Goal: Task Accomplishment & Management: Use online tool/utility

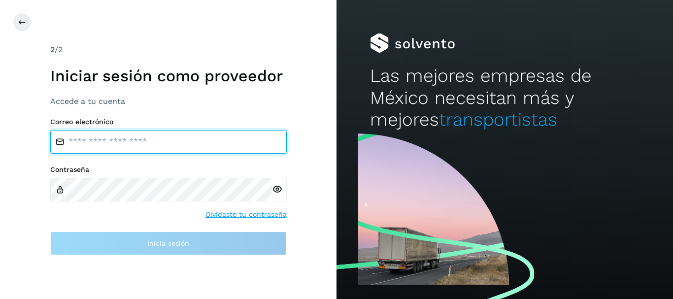
type input "**********"
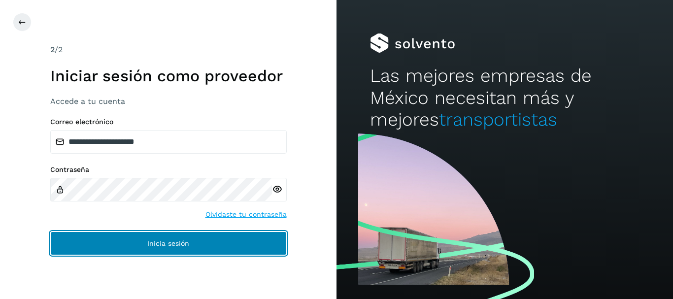
click at [155, 243] on span "Inicia sesión" at bounding box center [168, 243] width 42 height 7
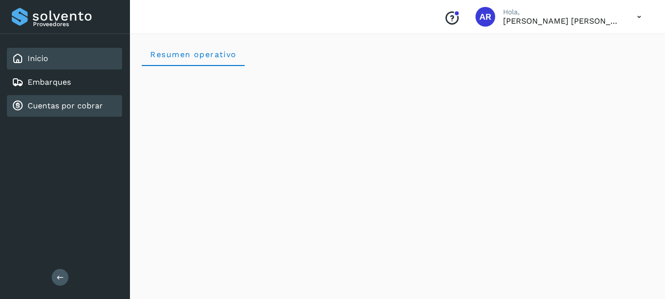
click at [86, 106] on link "Cuentas por cobrar" at bounding box center [65, 105] width 75 height 9
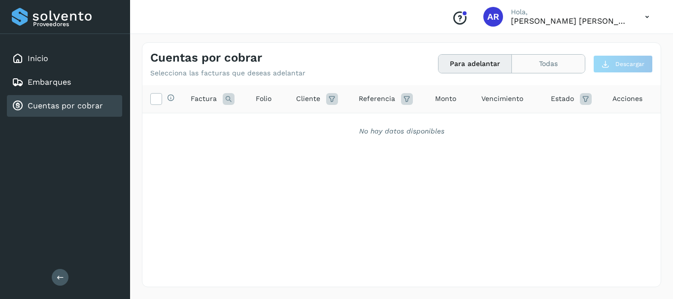
click at [551, 59] on button "Todas" at bounding box center [548, 64] width 73 height 18
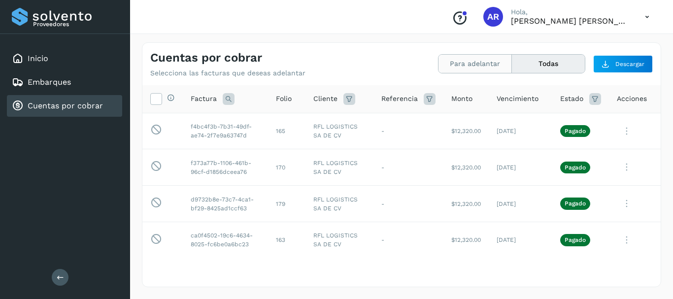
click at [487, 60] on button "Para adelantar" at bounding box center [474, 64] width 73 height 18
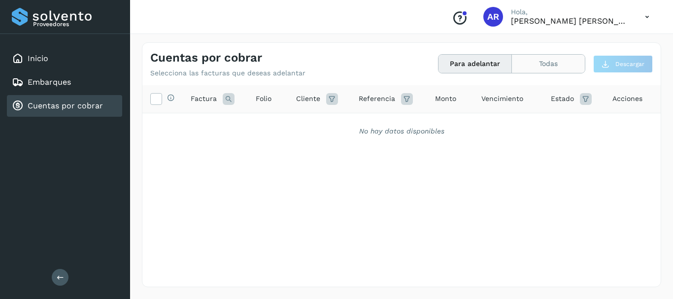
click at [555, 65] on button "Todas" at bounding box center [548, 64] width 73 height 18
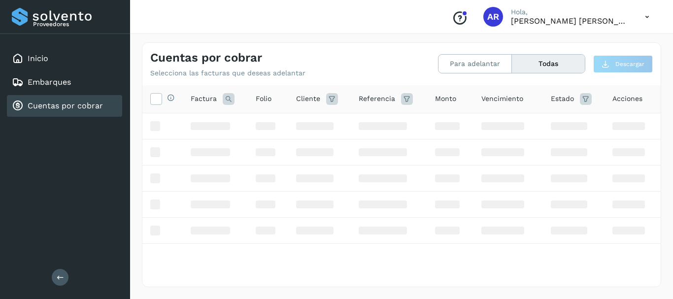
click at [555, 65] on button "Todas" at bounding box center [548, 64] width 73 height 18
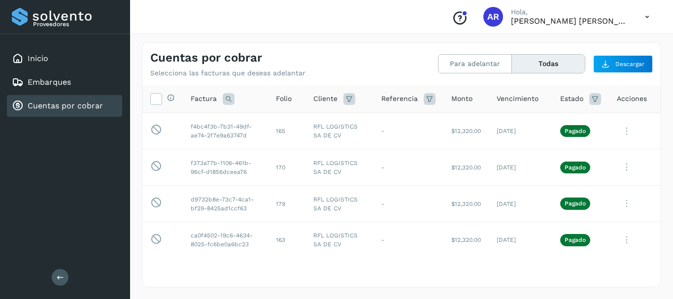
click at [457, 47] on div "Cuentas por cobrar Selecciona las facturas que deseas adelantar Para adelantar …" at bounding box center [401, 60] width 518 height 34
